Goal: Navigation & Orientation: Understand site structure

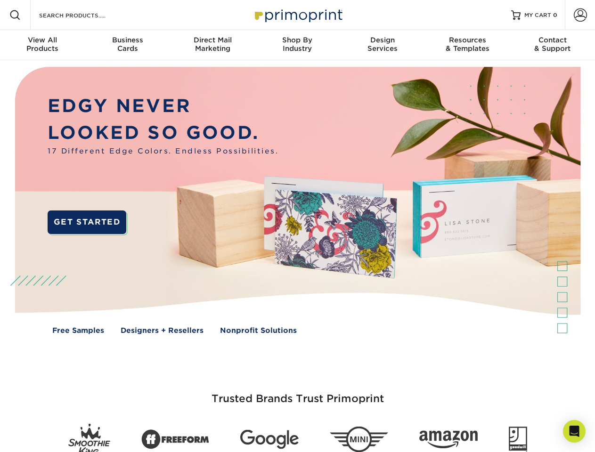
click at [297, 226] on img at bounding box center [297, 207] width 588 height 294
click at [15, 15] on span at bounding box center [14, 14] width 11 height 11
click at [580, 15] on span at bounding box center [579, 14] width 13 height 13
click at [42, 45] on div "View All Products" at bounding box center [42, 44] width 85 height 17
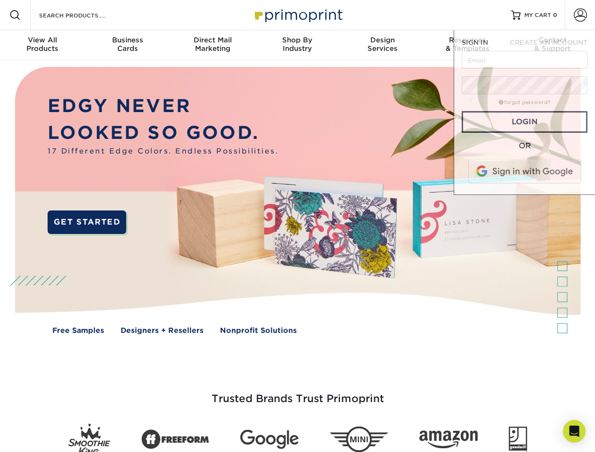
click at [127, 45] on div "Business Cards" at bounding box center [127, 44] width 85 height 17
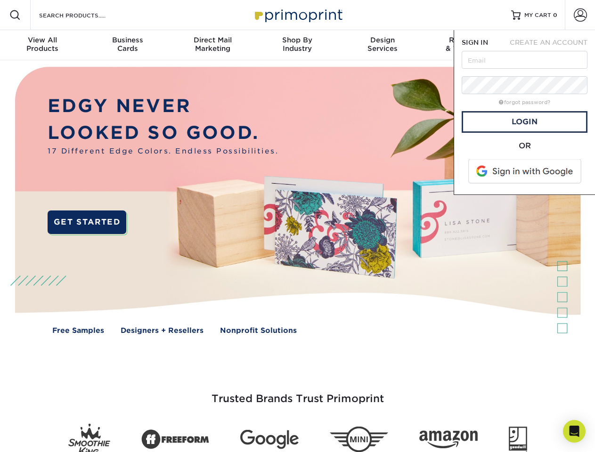
click at [212, 45] on div "Direct Mail Marketing" at bounding box center [212, 44] width 85 height 17
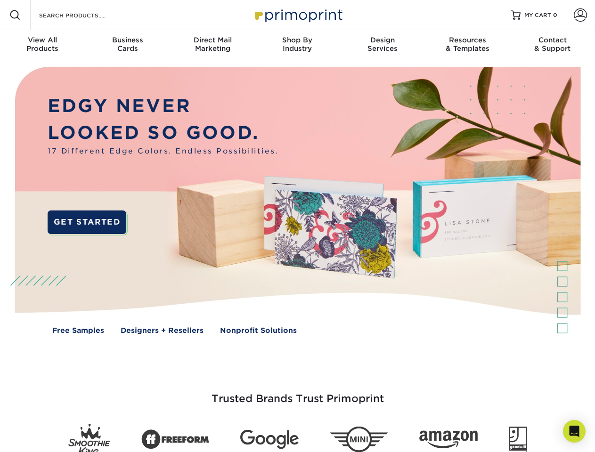
click at [297, 45] on div "Shop By Industry" at bounding box center [297, 44] width 85 height 17
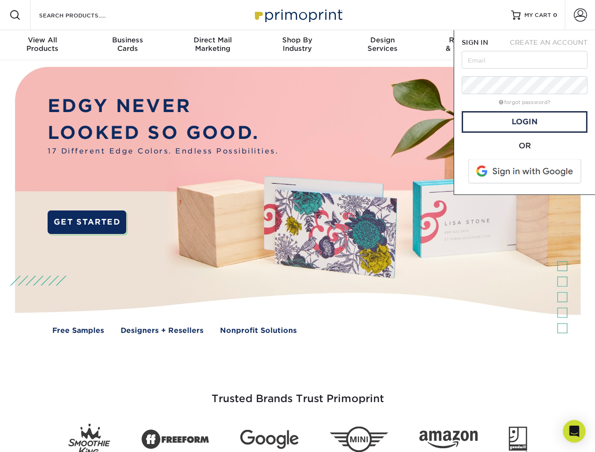
click at [382, 45] on div "Design Services" at bounding box center [382, 44] width 85 height 17
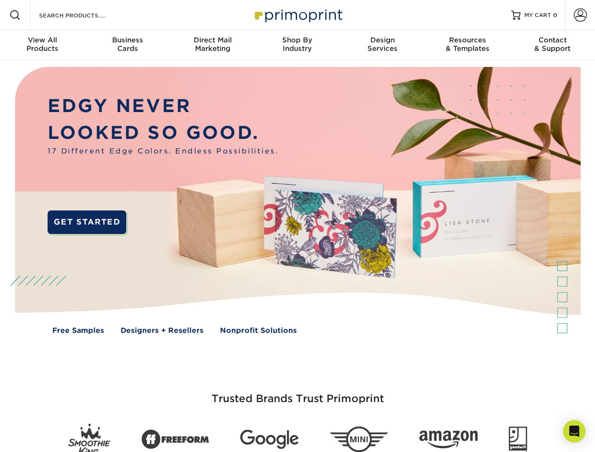
click at [467, 45] on span "SIGN IN" at bounding box center [474, 43] width 26 height 8
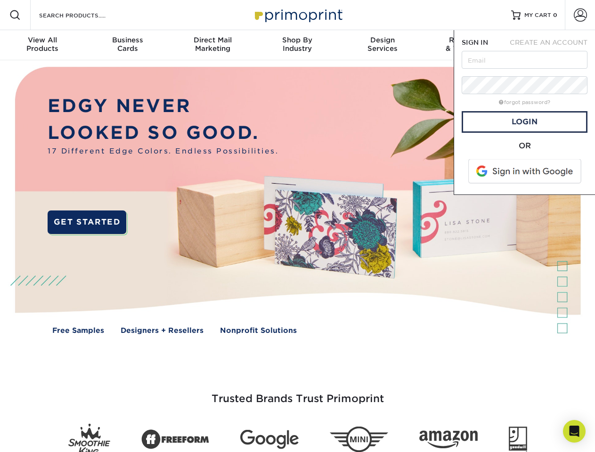
click at [552, 45] on div "Contact & Support" at bounding box center [552, 44] width 85 height 17
